Goal: Task Accomplishment & Management: Complete application form

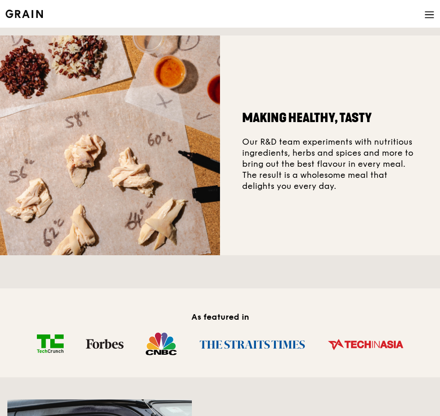
scroll to position [277, 0]
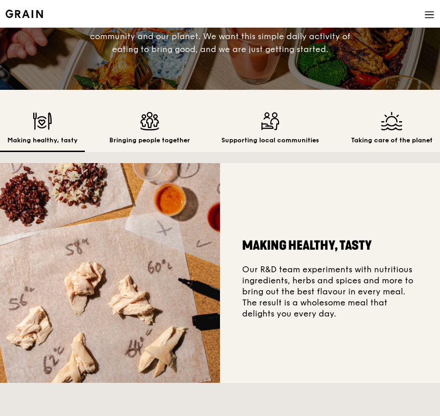
scroll to position [138, 0]
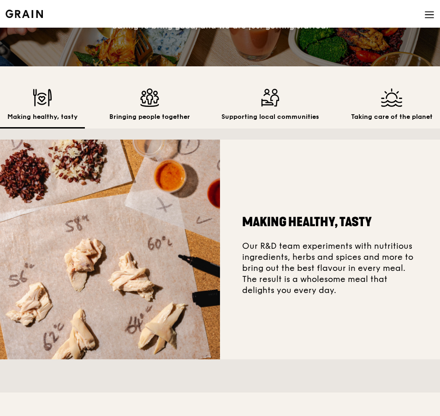
click at [299, 336] on div "Making healthy, tasty Our R&D team experiments with nutritious ingredients, her…" at bounding box center [330, 250] width 220 height 220
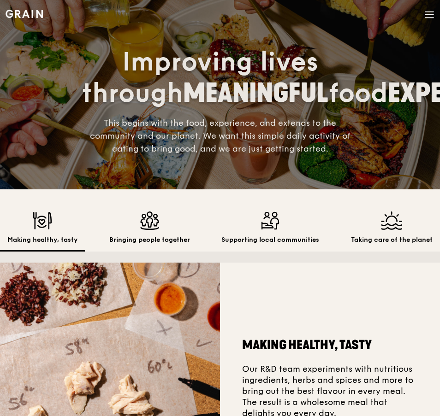
scroll to position [0, 0]
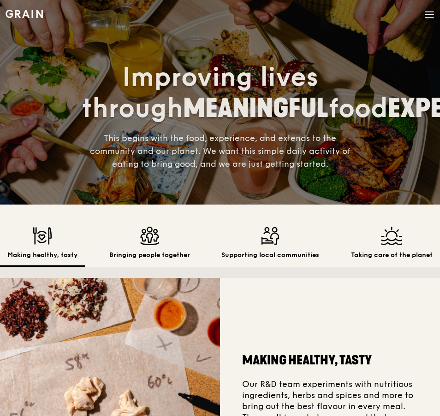
click at [22, 24] on div "Grain logo" at bounding box center [24, 14] width 37 height 28
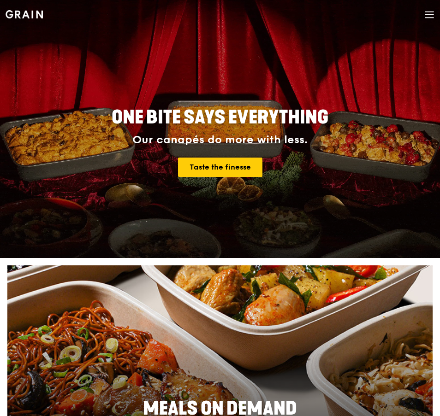
click at [22, 24] on h1 "Grain logo" at bounding box center [24, 14] width 37 height 28
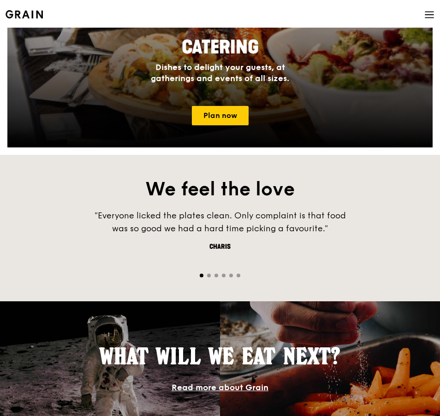
scroll to position [922, 0]
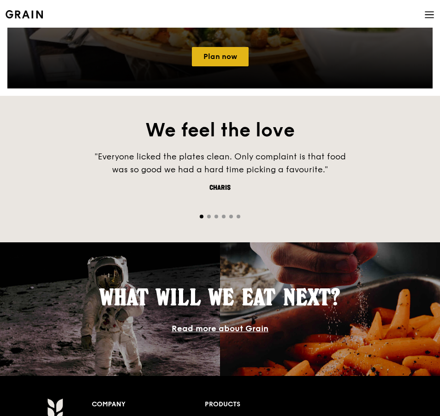
click at [228, 64] on link "Plan now" at bounding box center [220, 56] width 57 height 19
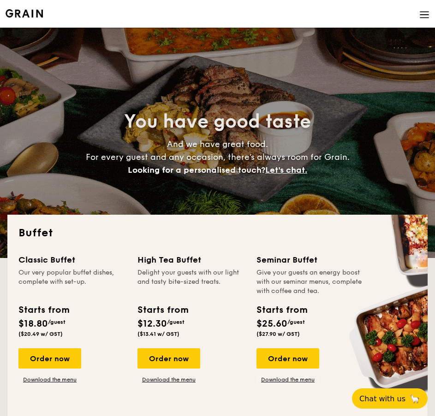
select select
click at [11, 16] on img at bounding box center [24, 13] width 37 height 8
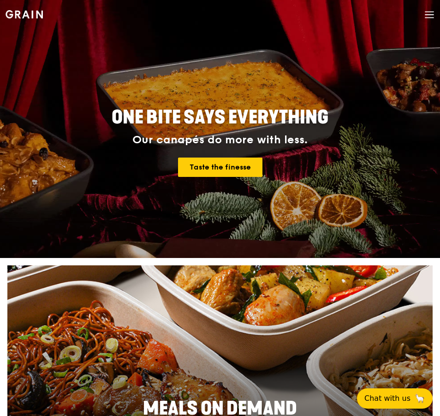
click at [428, 16] on icon at bounding box center [429, 15] width 10 height 10
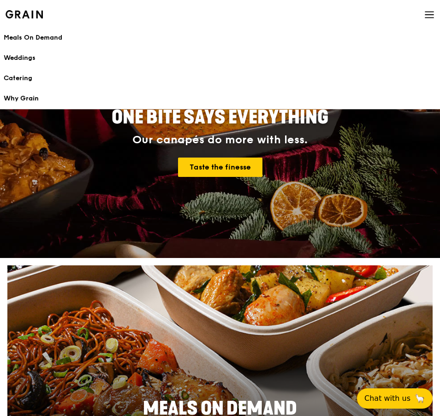
click at [59, 100] on div "Why Grain" at bounding box center [220, 98] width 432 height 9
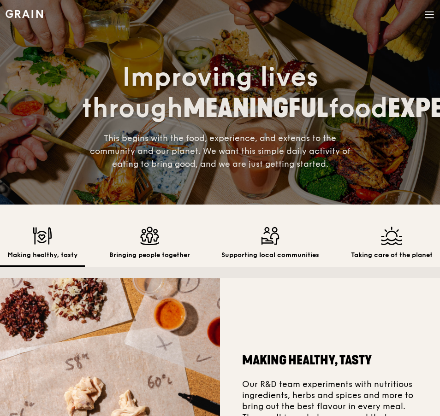
click at [131, 233] on img at bounding box center [149, 236] width 81 height 18
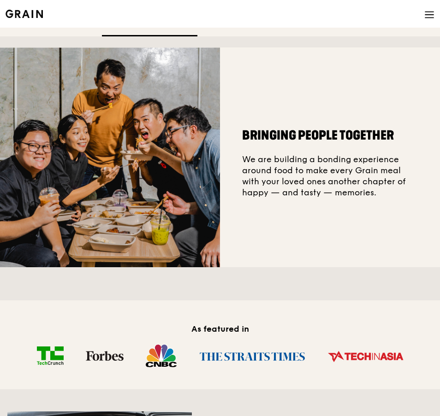
scroll to position [46, 0]
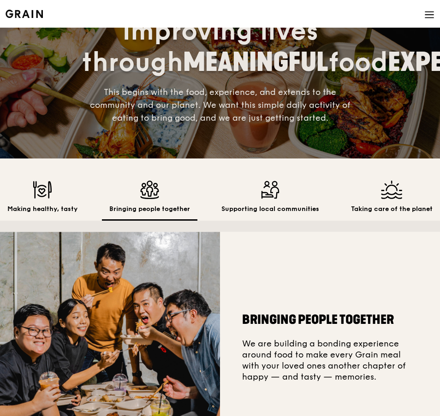
click at [262, 203] on div "Supporting local communities" at bounding box center [270, 201] width 112 height 40
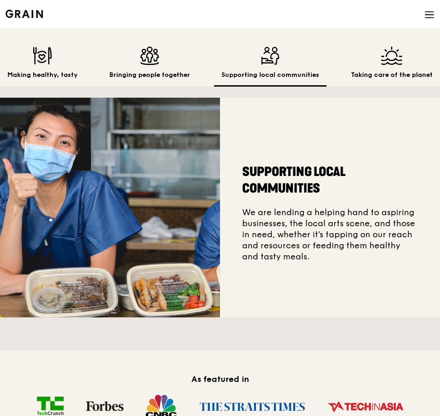
scroll to position [184, 0]
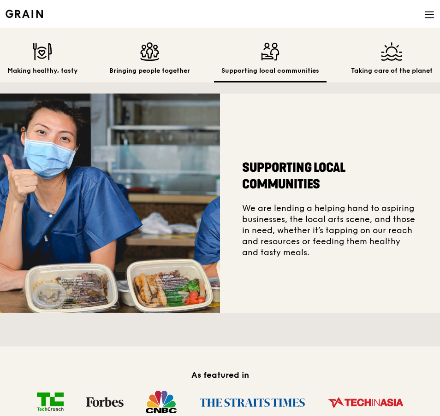
click at [388, 58] on img at bounding box center [392, 51] width 82 height 18
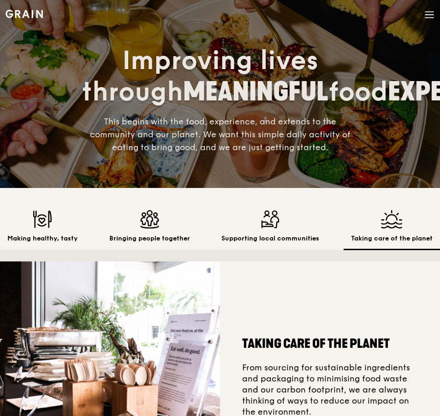
scroll to position [0, 0]
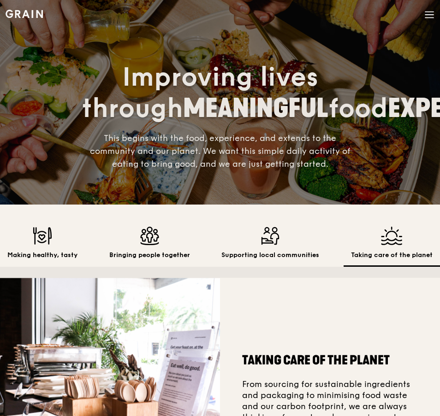
click at [52, 243] on img at bounding box center [42, 236] width 70 height 18
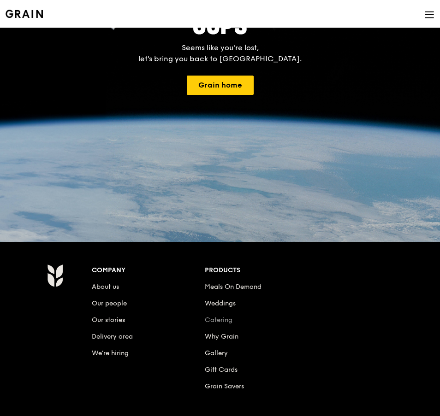
click at [227, 322] on link "Catering" at bounding box center [219, 320] width 28 height 8
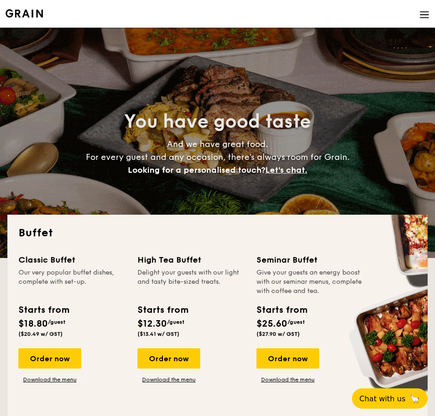
select select
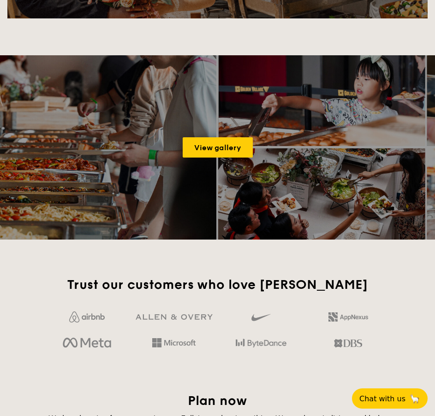
scroll to position [1244, 0]
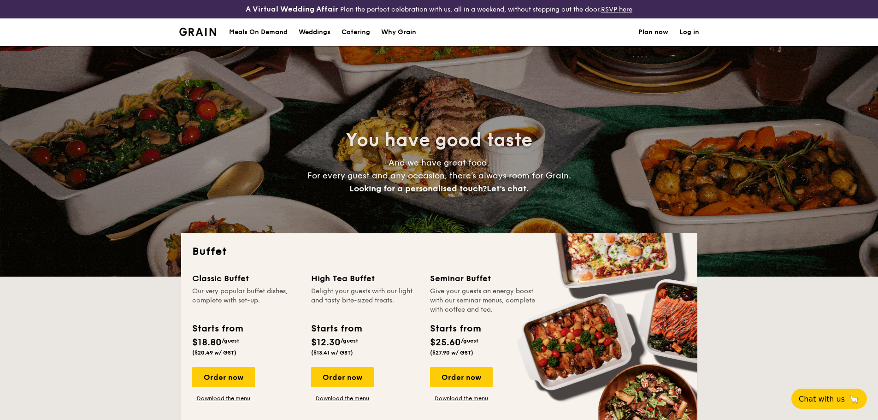
select select
click at [206, 29] on img at bounding box center [197, 32] width 37 height 8
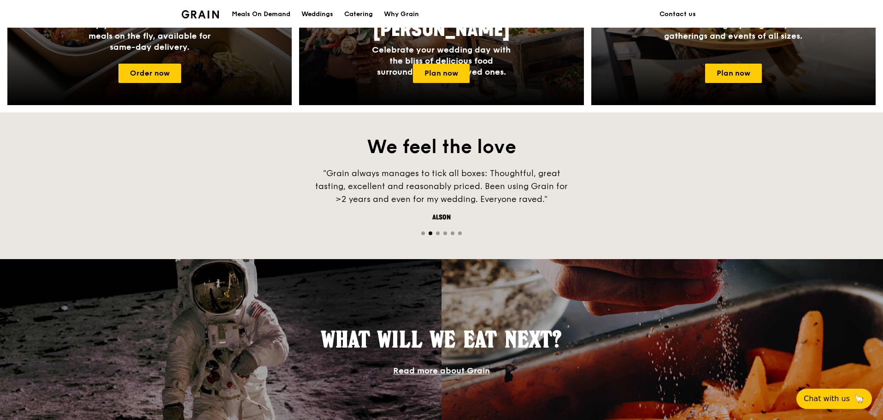
scroll to position [330, 0]
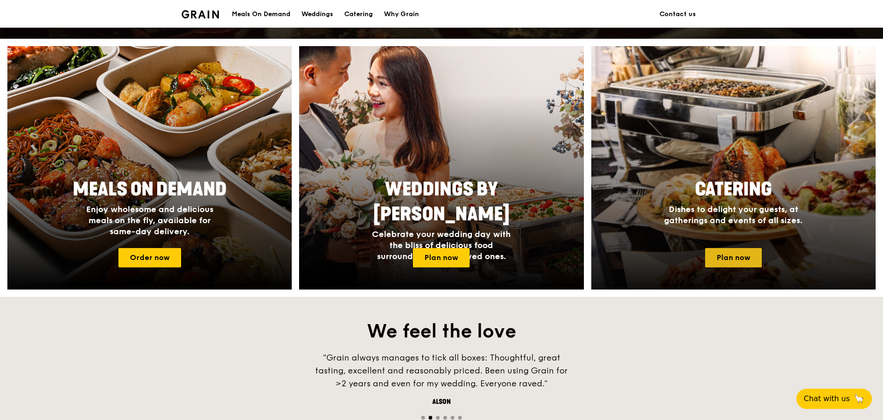
click at [753, 252] on link "Plan now" at bounding box center [733, 257] width 57 height 19
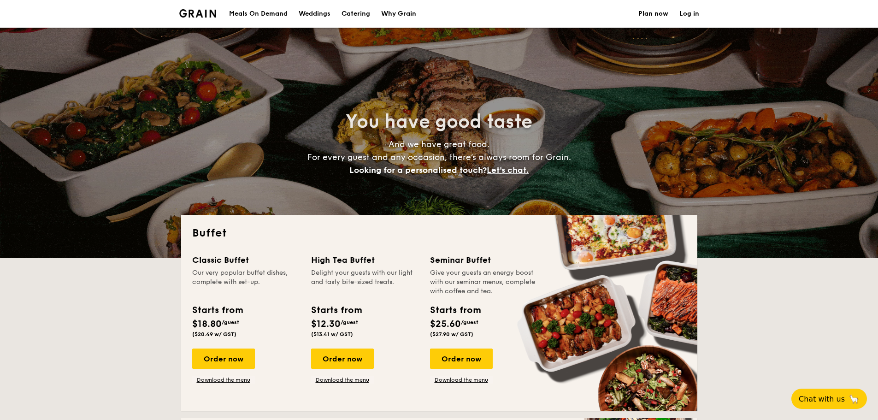
select select
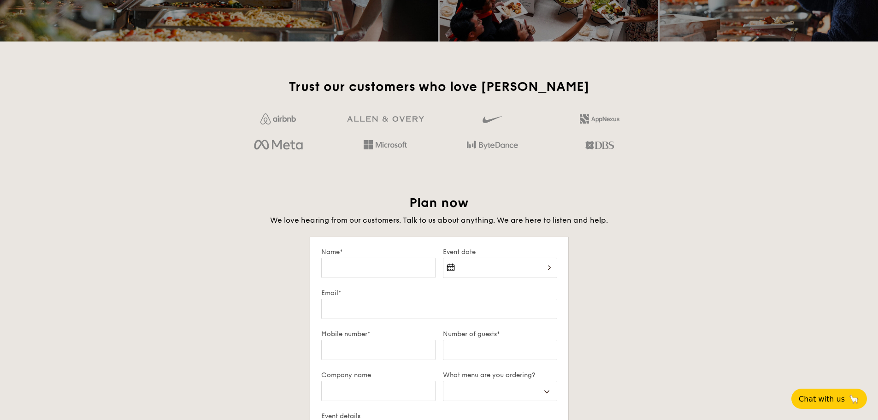
scroll to position [1337, 0]
